Goal: Information Seeking & Learning: Check status

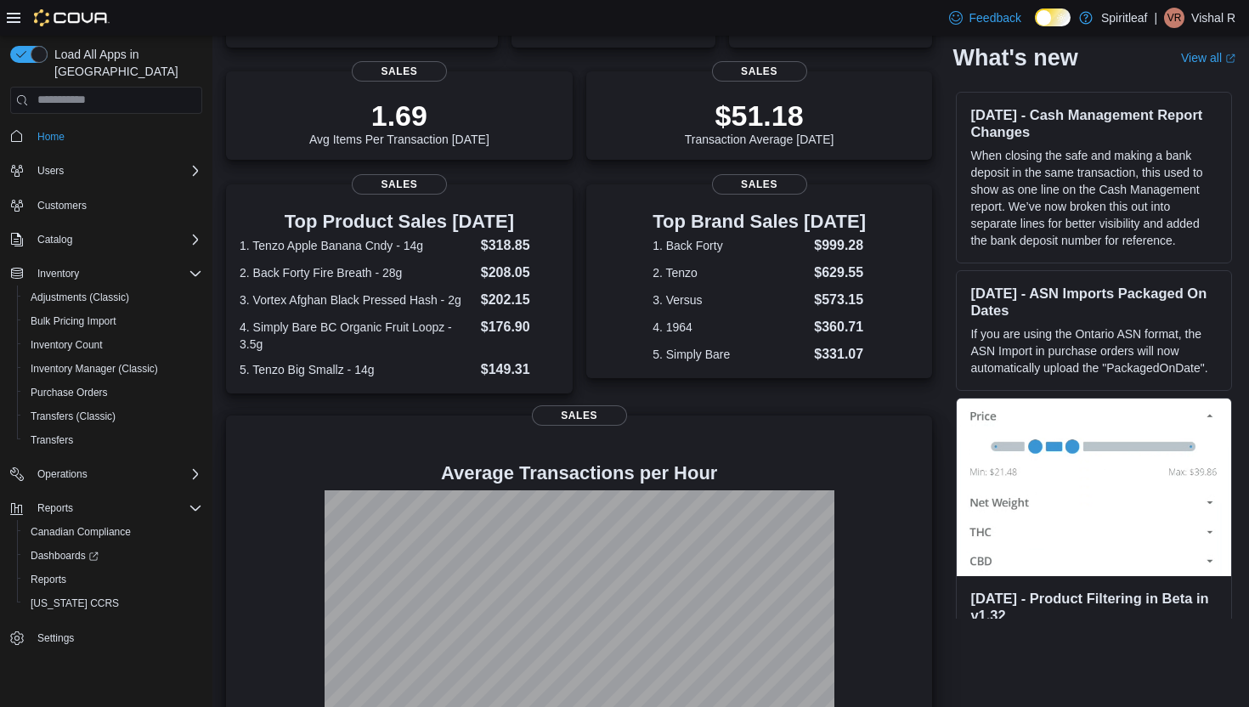
scroll to position [285, 0]
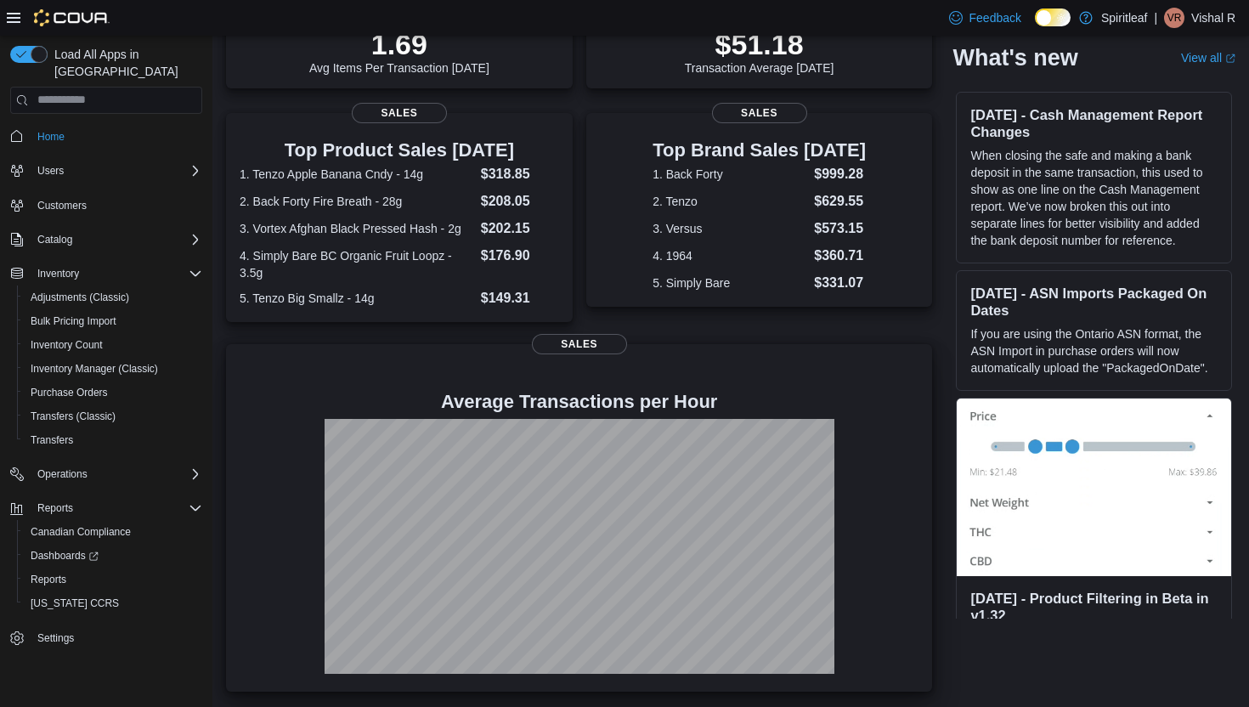
click at [931, 346] on div "Average Transactions per Hour Sales" at bounding box center [579, 517] width 706 height 347
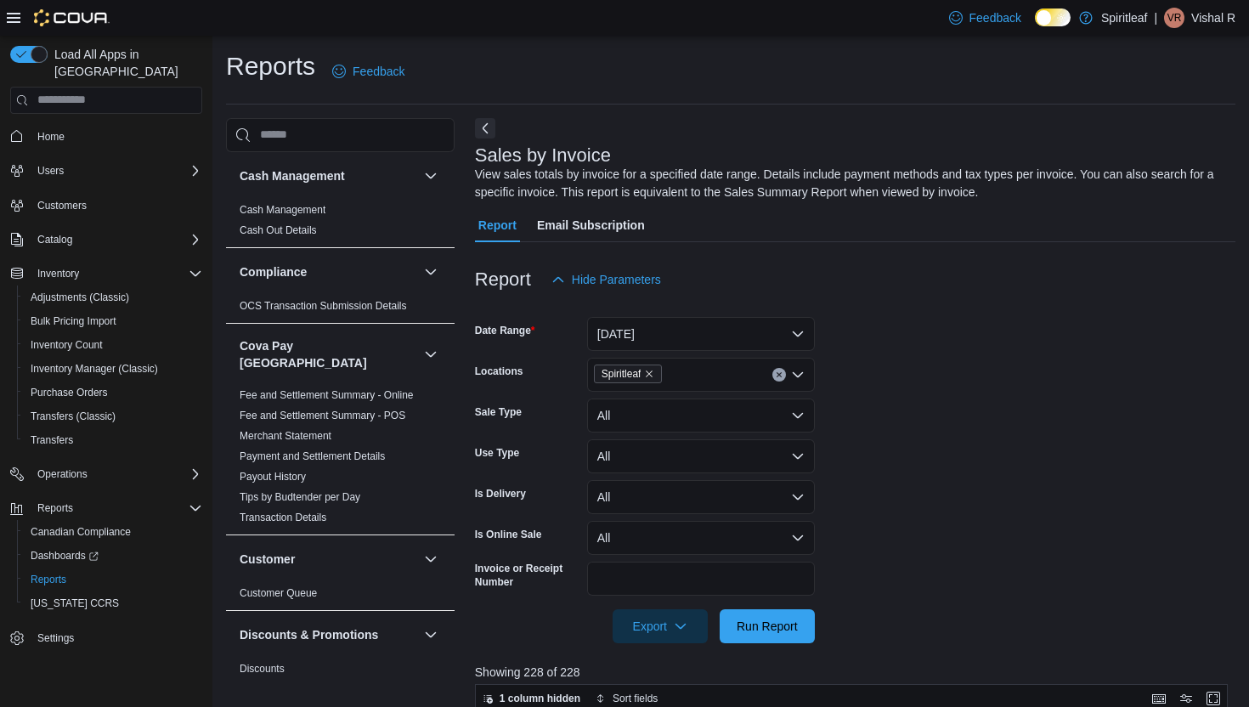
drag, startPoint x: 0, startPoint y: 0, endPoint x: 931, endPoint y: 346, distance: 993.2
click at [931, 346] on div "Reports Feedback Cash Management Cash Management Cash Out Details Compliance OC…" at bounding box center [730, 650] width 1036 height 1228
click at [913, 342] on form "Date Range Today Locations Spiritleaf Sale Type All Use Type All Is Delivery Al…" at bounding box center [855, 469] width 760 height 347
click at [42, 130] on span "Home" at bounding box center [50, 137] width 27 height 14
